Goal: Navigation & Orientation: Find specific page/section

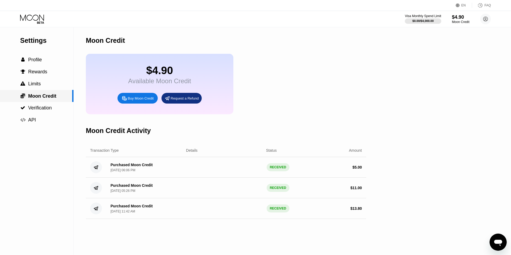
click at [47, 99] on span "Moon Credit" at bounding box center [42, 96] width 28 height 5
click at [485, 17] on circle at bounding box center [485, 19] width 11 height 11
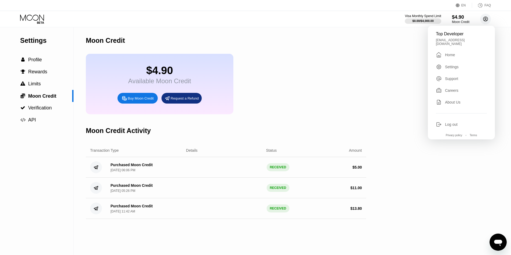
click at [485, 17] on circle at bounding box center [485, 19] width 11 height 11
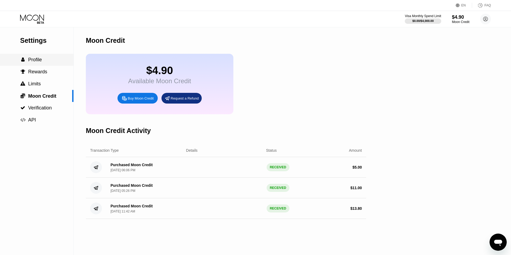
click at [34, 60] on span "Profile" at bounding box center [35, 59] width 14 height 5
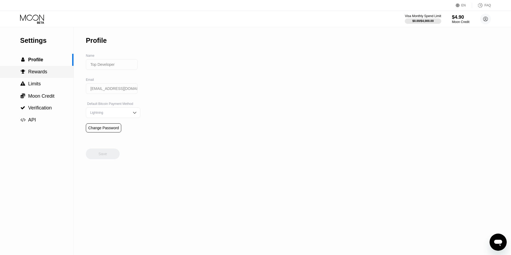
click at [37, 68] on div " Rewards" at bounding box center [36, 72] width 73 height 12
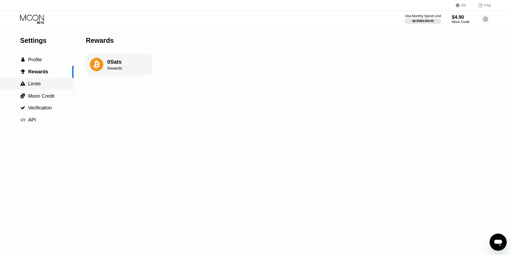
click at [42, 89] on div " Limits" at bounding box center [36, 84] width 73 height 12
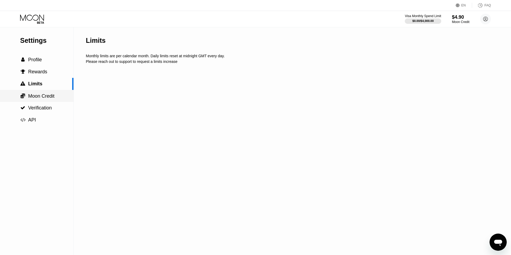
click at [40, 97] on span "Moon Credit" at bounding box center [41, 96] width 26 height 5
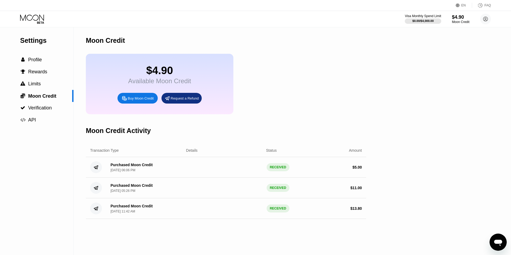
click at [147, 83] on div "Available Moon Credit" at bounding box center [159, 81] width 63 height 8
click at [30, 118] on span "API" at bounding box center [32, 119] width 8 height 5
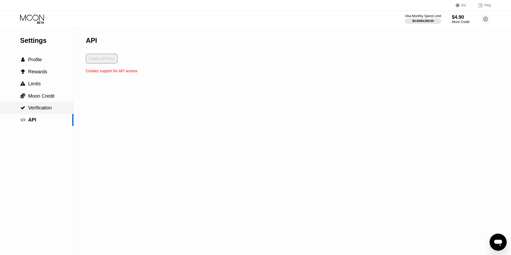
click at [32, 110] on span "Verification" at bounding box center [40, 107] width 24 height 5
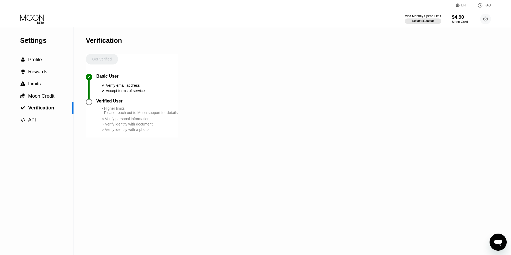
click at [39, 41] on div "Settings" at bounding box center [46, 41] width 53 height 8
click at [32, 58] on span "Profile" at bounding box center [35, 59] width 14 height 5
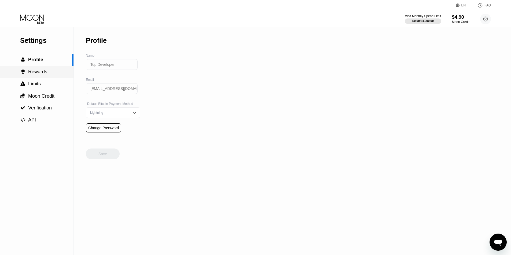
click at [36, 73] on span "Rewards" at bounding box center [37, 71] width 19 height 5
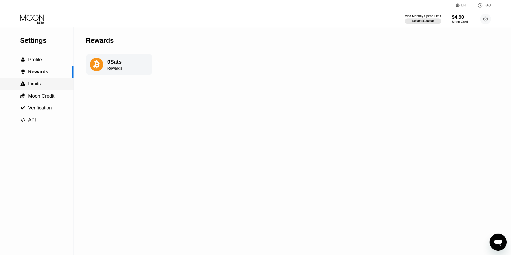
click at [34, 83] on span "Limits" at bounding box center [34, 83] width 13 height 5
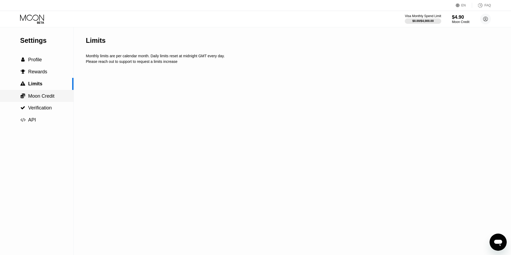
click at [31, 93] on div " Moon Credit" at bounding box center [36, 96] width 73 height 12
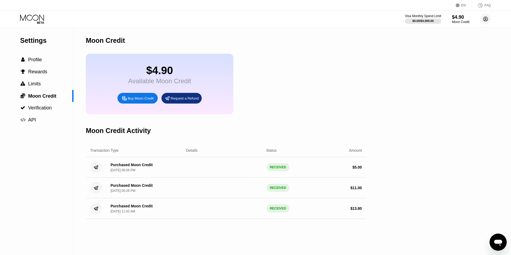
click at [487, 18] on icon at bounding box center [485, 19] width 5 height 5
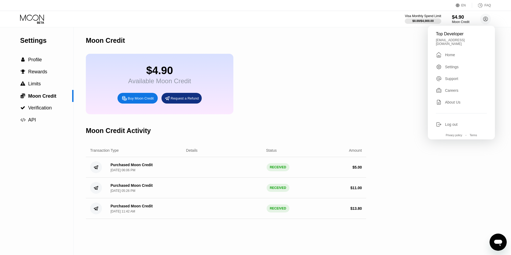
click at [448, 53] on div "Home" at bounding box center [450, 55] width 10 height 4
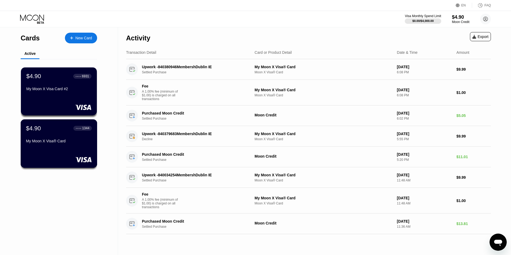
click at [57, 153] on div "$4.90 ● ● ● ● 1344 My Moon X Visa® Card" at bounding box center [59, 144] width 77 height 49
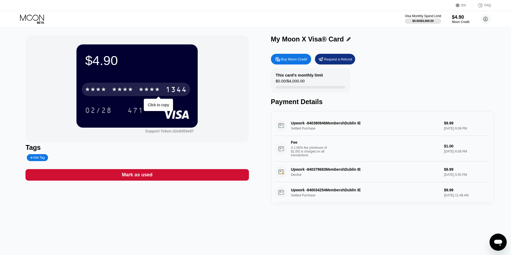
click at [121, 91] on div "* * * *" at bounding box center [122, 90] width 21 height 9
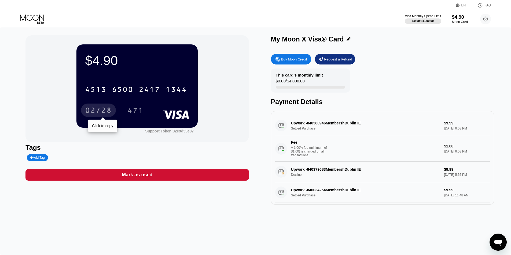
click at [101, 111] on div "02/28" at bounding box center [98, 111] width 27 height 9
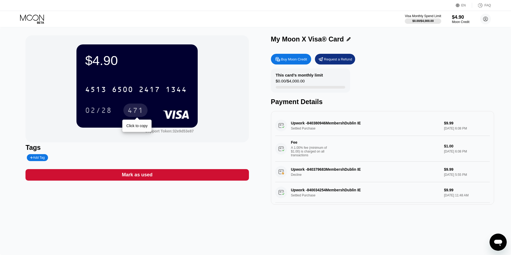
click at [131, 108] on div "471" at bounding box center [135, 111] width 16 height 9
